Goal: Information Seeking & Learning: Check status

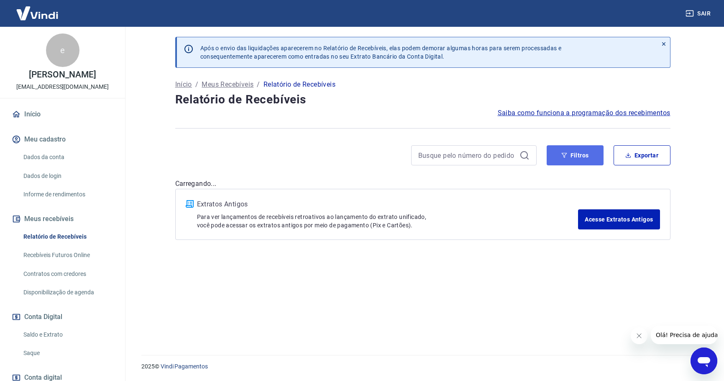
click at [579, 158] on button "Filtros" at bounding box center [575, 155] width 57 height 20
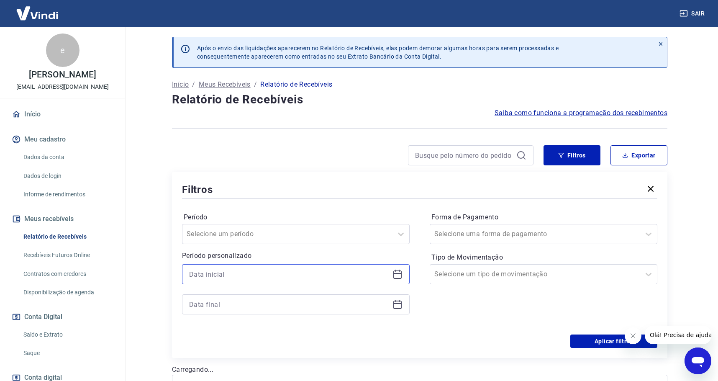
click at [261, 275] on input at bounding box center [289, 274] width 200 height 13
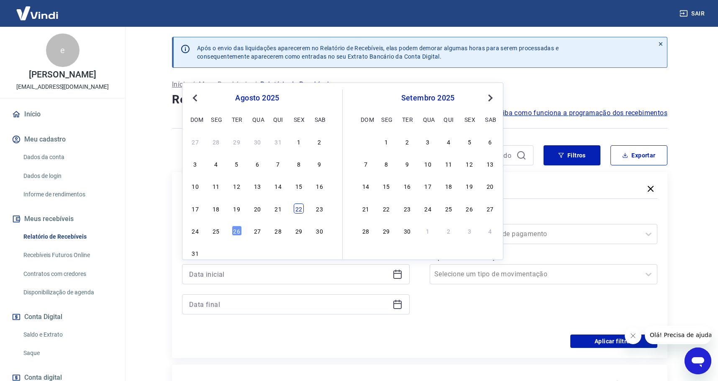
click at [302, 210] on div "22" at bounding box center [299, 208] width 10 height 10
type input "22/08/2025"
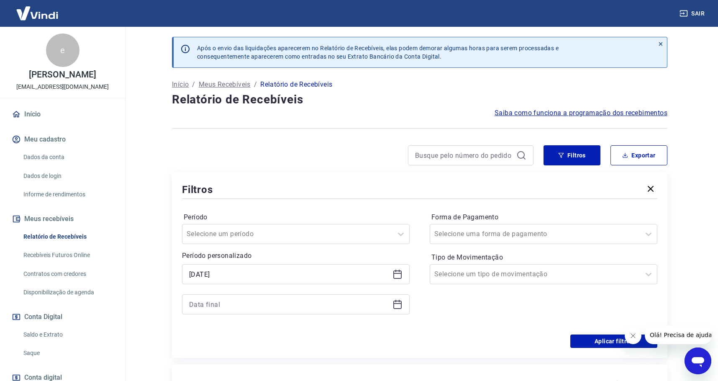
click at [400, 303] on icon at bounding box center [397, 303] width 8 height 1
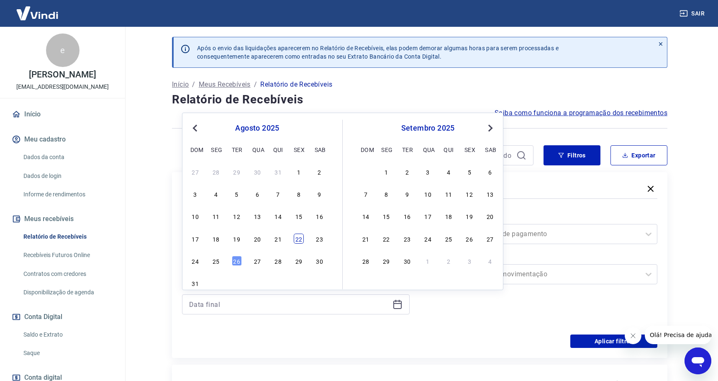
click at [300, 239] on div "22" at bounding box center [299, 239] width 10 height 10
type input "22/08/2025"
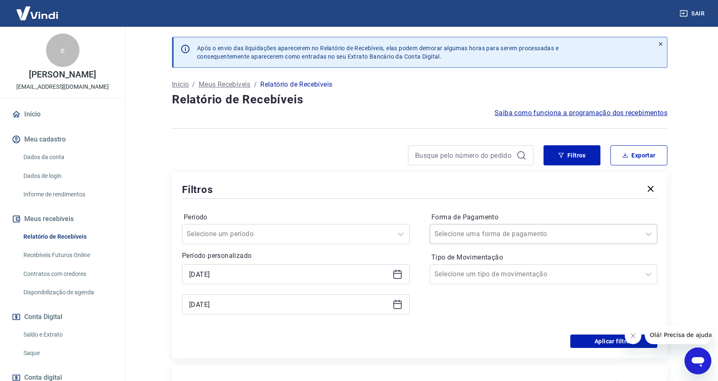
click at [535, 237] on div at bounding box center [535, 234] width 202 height 12
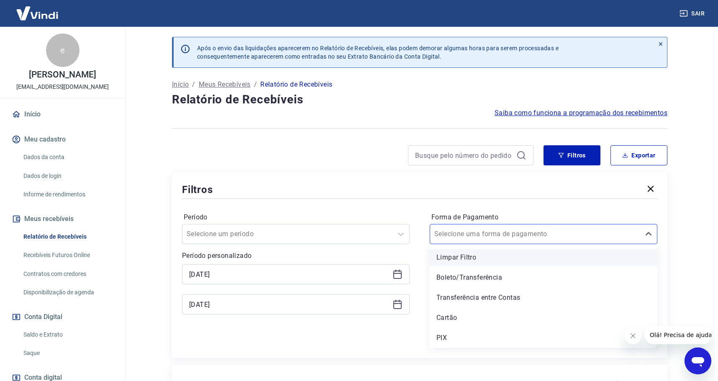
click at [452, 258] on div "Limpar Filtro" at bounding box center [544, 257] width 228 height 17
click at [499, 236] on input "Forma de Pagamento" at bounding box center [476, 234] width 85 height 10
click at [413, 339] on div "Aplicar filtros" at bounding box center [419, 340] width 475 height 13
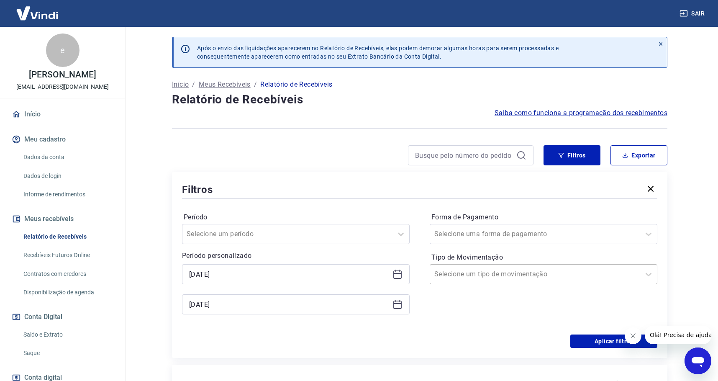
click at [472, 274] on input "Tipo de Movimentação" at bounding box center [476, 274] width 85 height 10
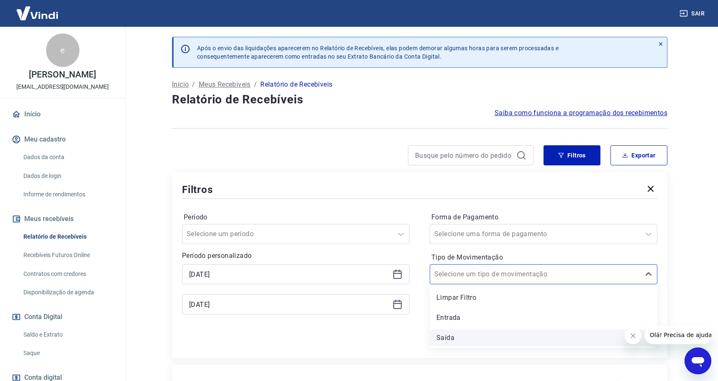
click at [460, 339] on div "Saída" at bounding box center [544, 337] width 228 height 17
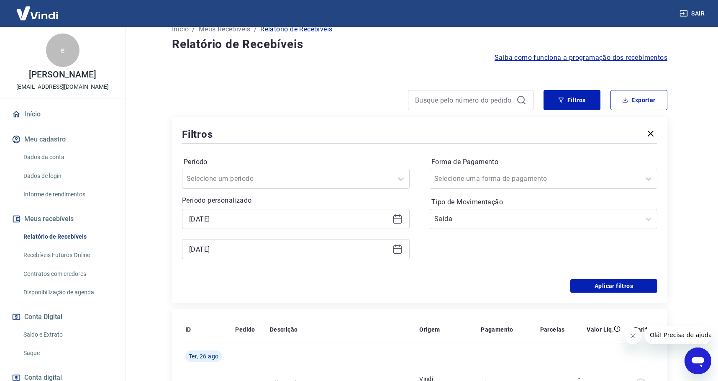
scroll to position [126, 0]
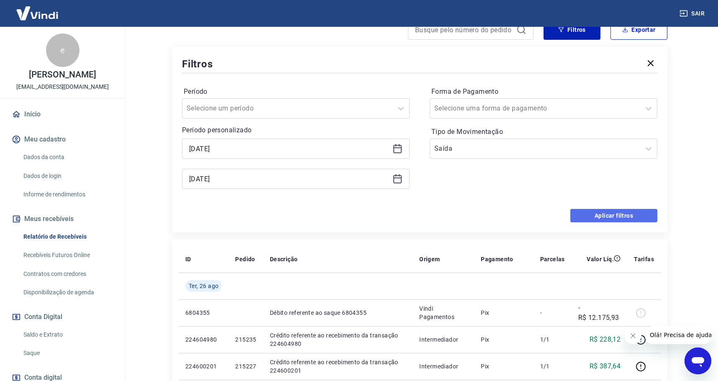
click at [620, 221] on button "Aplicar filtros" at bounding box center [613, 215] width 87 height 13
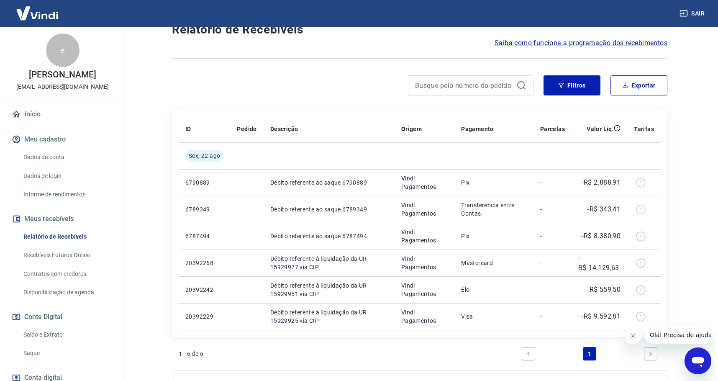
scroll to position [157, 0]
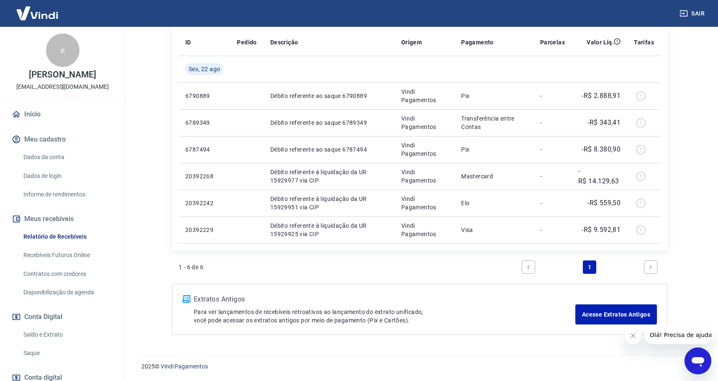
click at [58, 332] on link "Saldo e Extrato" at bounding box center [67, 334] width 95 height 17
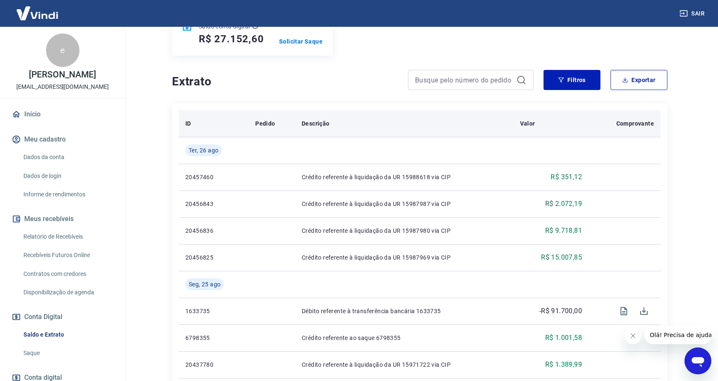
scroll to position [126, 0]
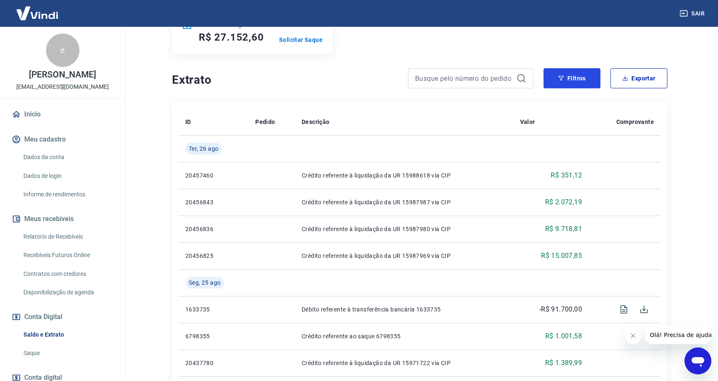
click at [557, 79] on button "Filtros" at bounding box center [572, 78] width 57 height 20
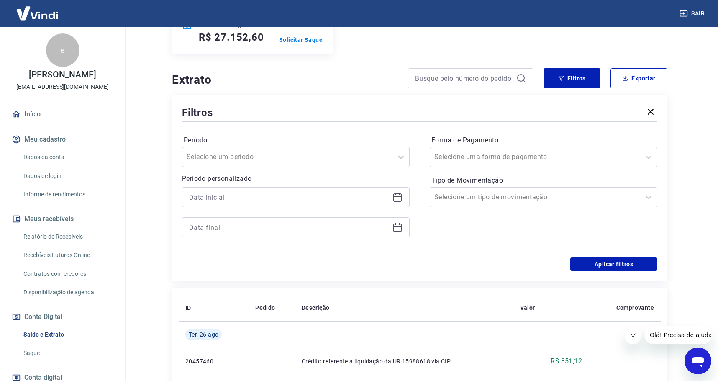
click at [403, 199] on div at bounding box center [296, 197] width 228 height 20
click at [384, 201] on input at bounding box center [289, 197] width 200 height 13
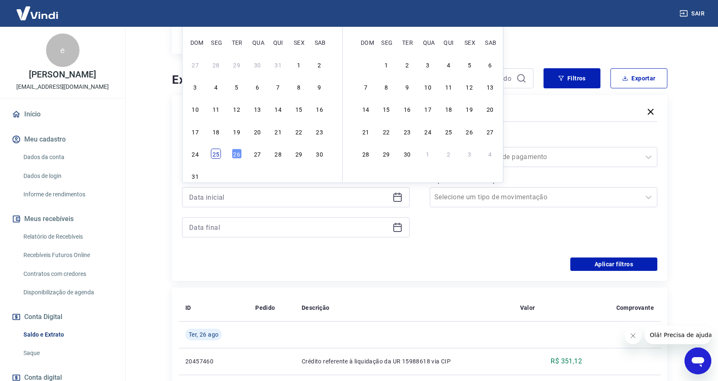
click at [219, 154] on div "25" at bounding box center [216, 154] width 10 height 10
type input "25/08/2025"
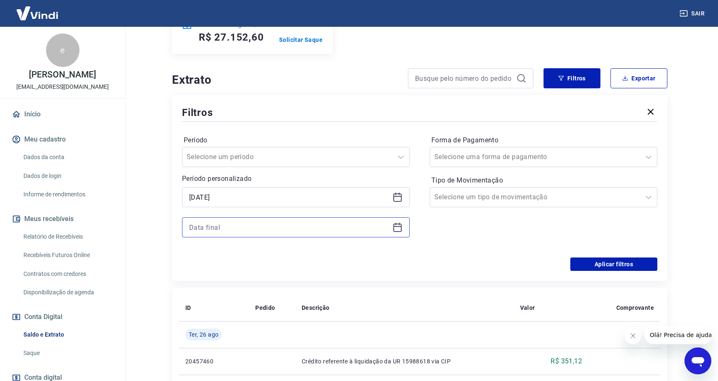
click at [228, 229] on input at bounding box center [289, 227] width 200 height 13
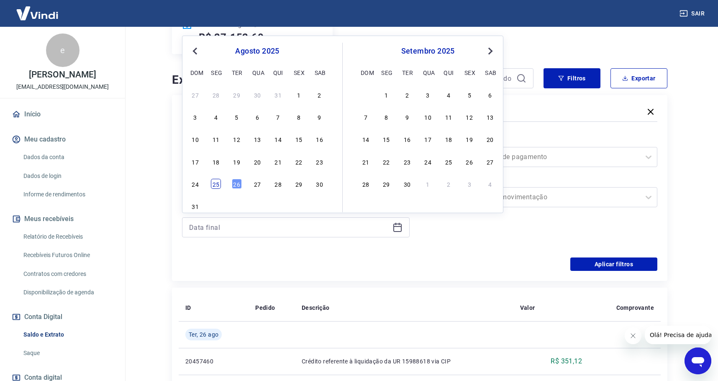
click at [216, 186] on div "25" at bounding box center [216, 184] width 10 height 10
type input "25/08/2025"
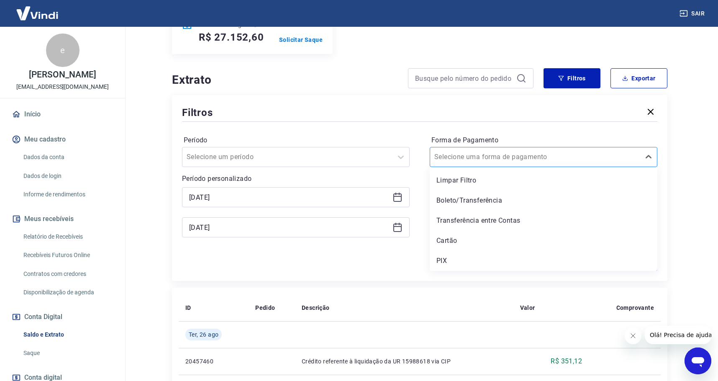
click at [560, 160] on div at bounding box center [535, 157] width 202 height 12
click at [398, 254] on div "Período Selecione um período Período personalizado Selected date: segunda-feira…" at bounding box center [419, 190] width 475 height 134
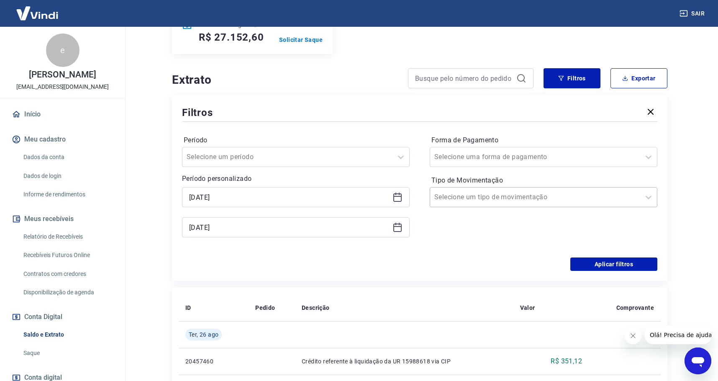
click at [525, 199] on div at bounding box center [535, 197] width 202 height 12
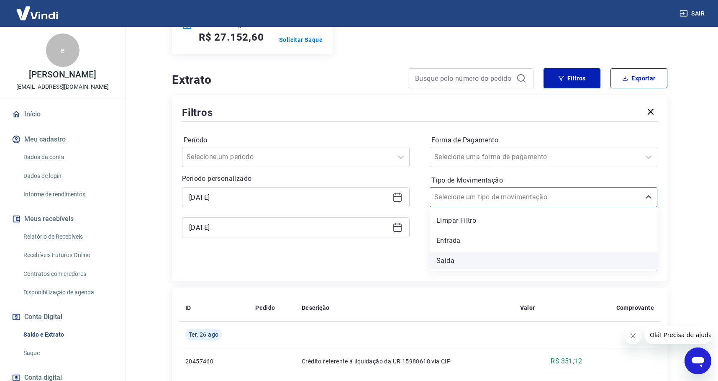
click at [478, 257] on div "Saída" at bounding box center [544, 260] width 228 height 17
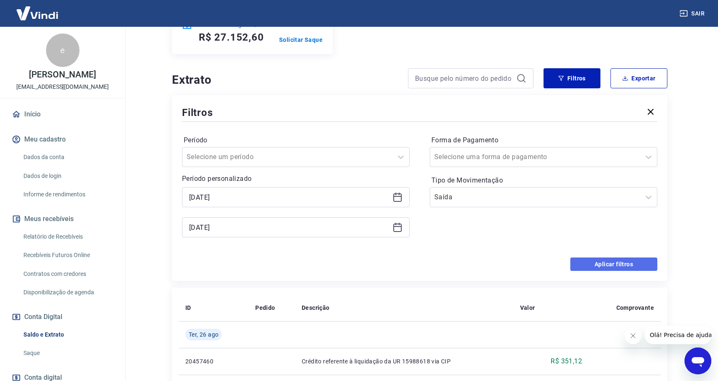
click at [611, 265] on button "Aplicar filtros" at bounding box center [613, 263] width 87 height 13
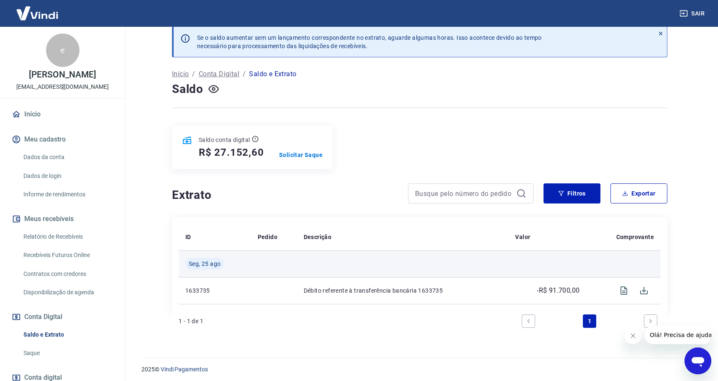
scroll to position [13, 0]
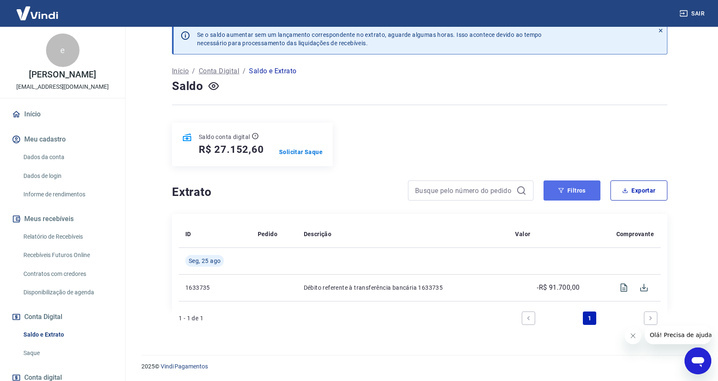
click at [575, 192] on button "Filtros" at bounding box center [572, 190] width 57 height 20
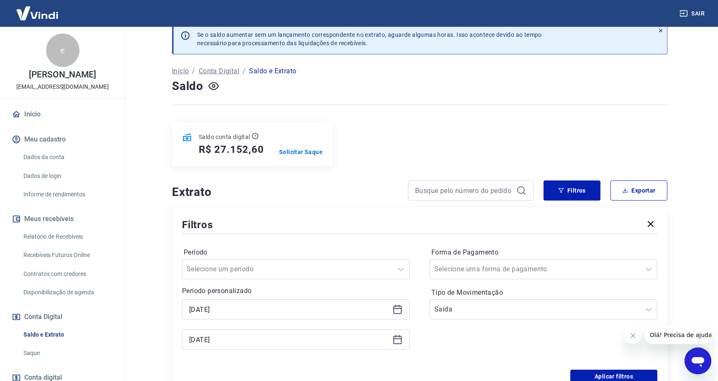
click at [51, 236] on link "Relatório de Recebíveis" at bounding box center [67, 236] width 95 height 17
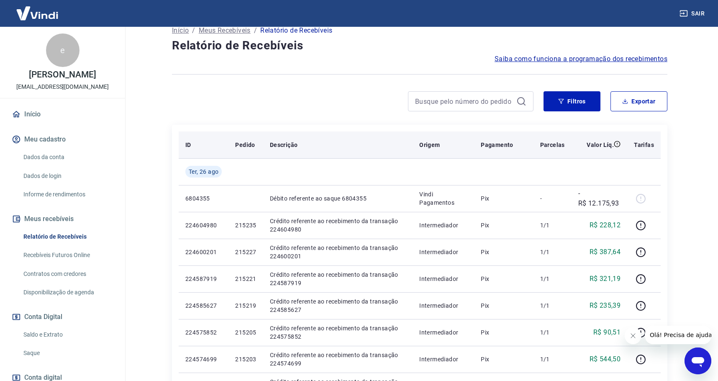
scroll to position [42, 0]
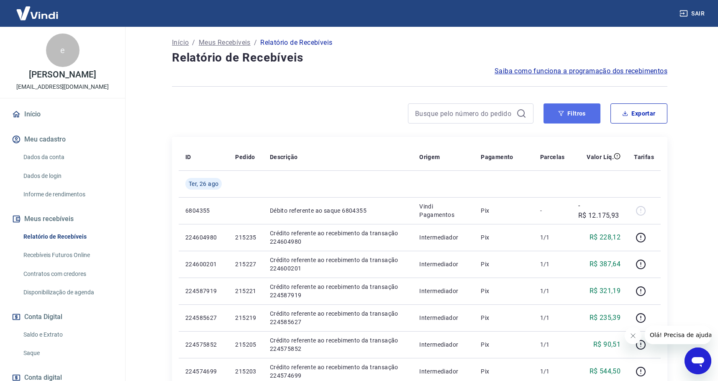
click at [579, 118] on button "Filtros" at bounding box center [572, 113] width 57 height 20
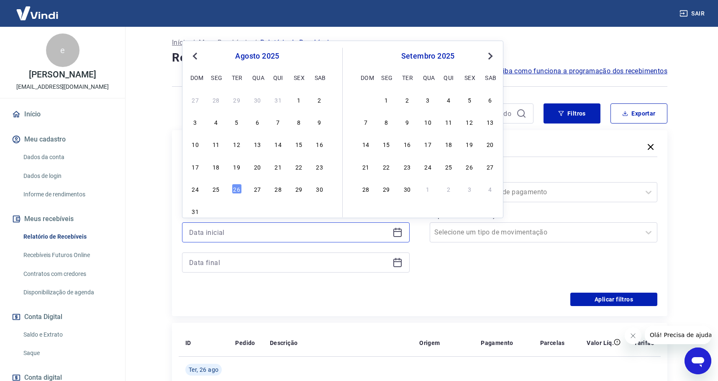
click at [221, 232] on input at bounding box center [289, 232] width 200 height 13
drag, startPoint x: 214, startPoint y: 189, endPoint x: 216, endPoint y: 260, distance: 71.2
click at [215, 189] on div "25" at bounding box center [216, 189] width 10 height 10
type input "25/08/2025"
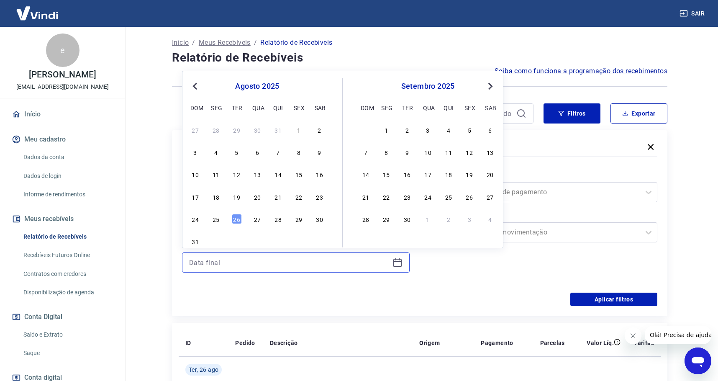
click at [216, 260] on input at bounding box center [289, 262] width 200 height 13
click at [213, 220] on div "25" at bounding box center [216, 219] width 10 height 10
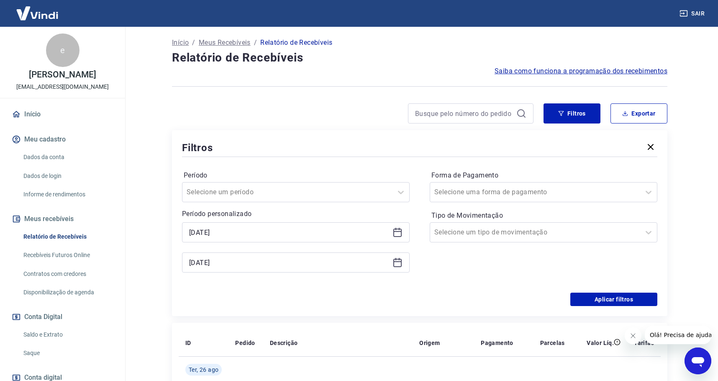
type input "25/08/2025"
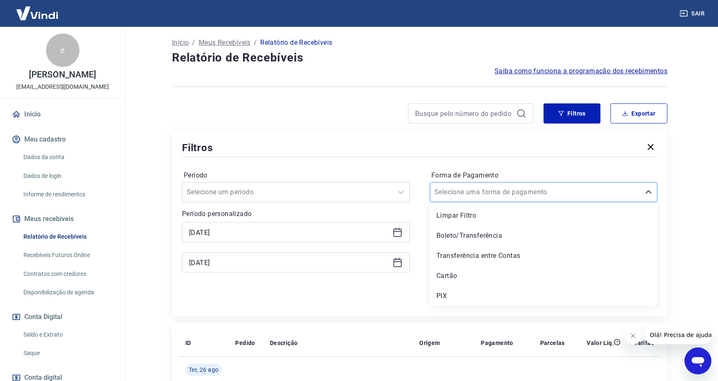
click at [499, 192] on input "Forma de Pagamento" at bounding box center [476, 192] width 85 height 10
click at [465, 257] on div "Transferência entre Contas" at bounding box center [544, 255] width 228 height 17
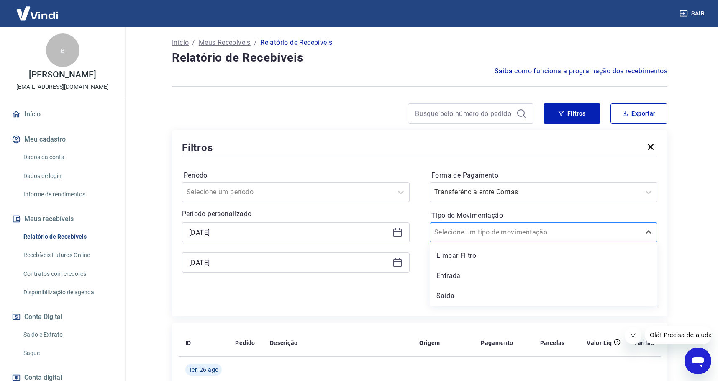
click at [473, 237] on div at bounding box center [535, 232] width 202 height 12
click at [455, 295] on div "Saída" at bounding box center [544, 296] width 228 height 17
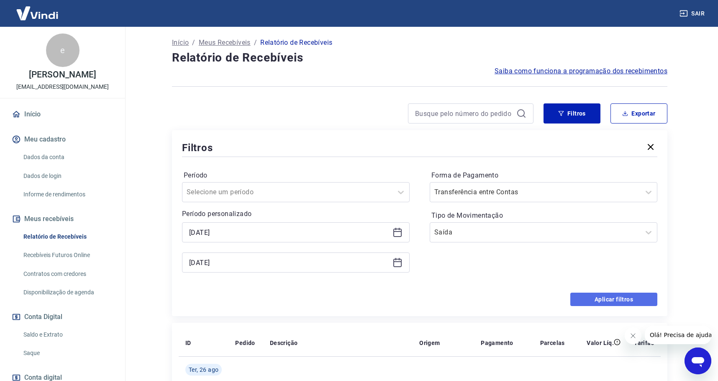
click at [625, 295] on button "Aplicar filtros" at bounding box center [613, 299] width 87 height 13
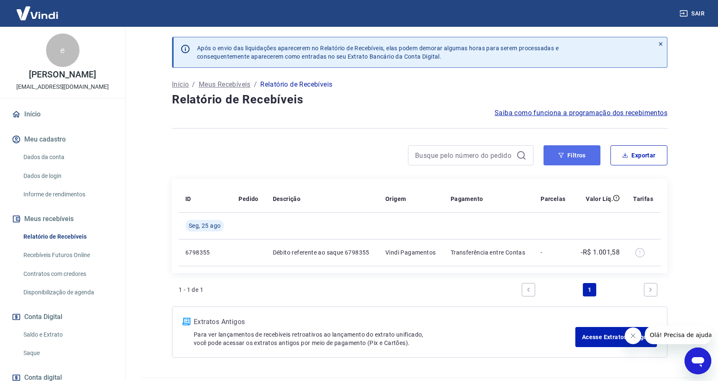
click at [581, 155] on button "Filtros" at bounding box center [572, 155] width 57 height 20
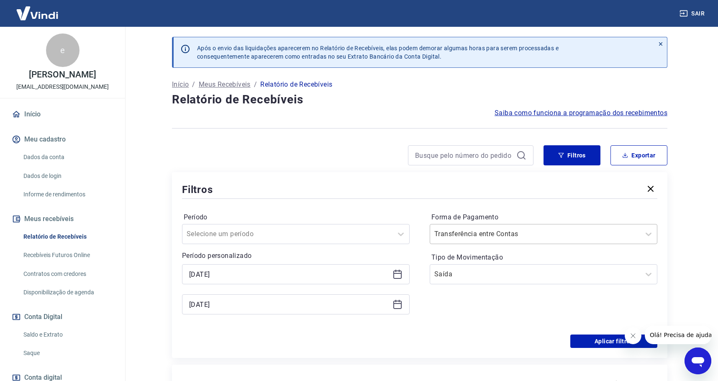
click at [489, 235] on input "Forma de Pagamento" at bounding box center [476, 234] width 85 height 10
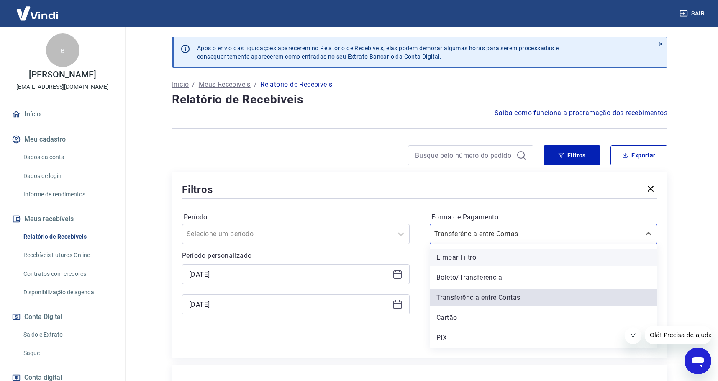
click at [445, 259] on div "Limpar Filtro" at bounding box center [544, 257] width 228 height 17
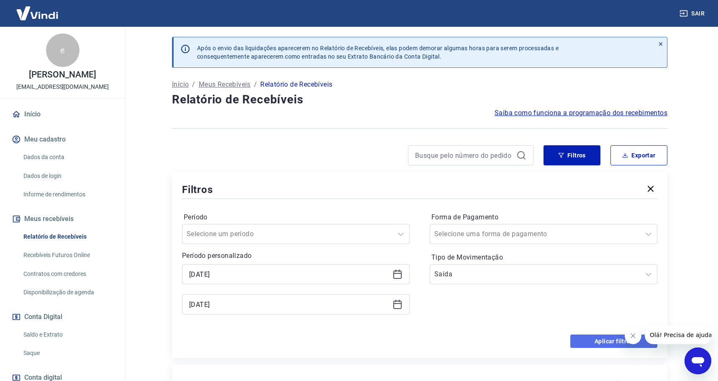
click at [588, 339] on button "Aplicar filtros" at bounding box center [613, 340] width 87 height 13
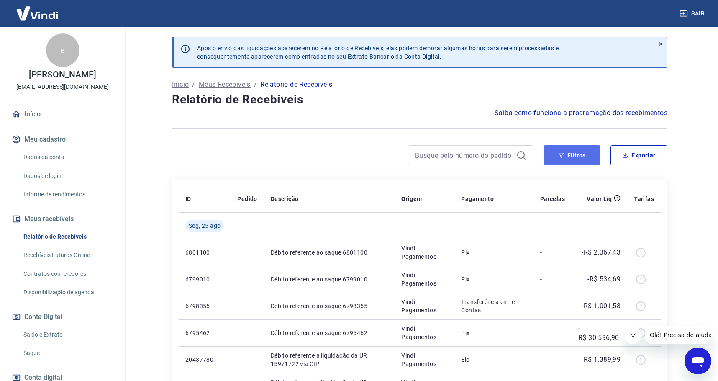
click at [563, 155] on icon "button" at bounding box center [561, 155] width 6 height 6
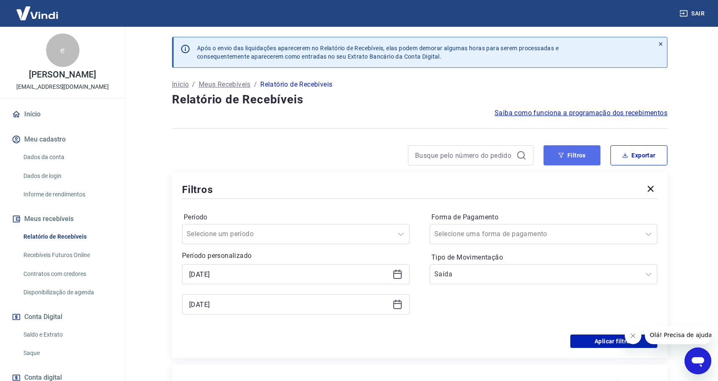
click at [583, 152] on button "Filtros" at bounding box center [572, 155] width 57 height 20
